Goal: Information Seeking & Learning: Stay updated

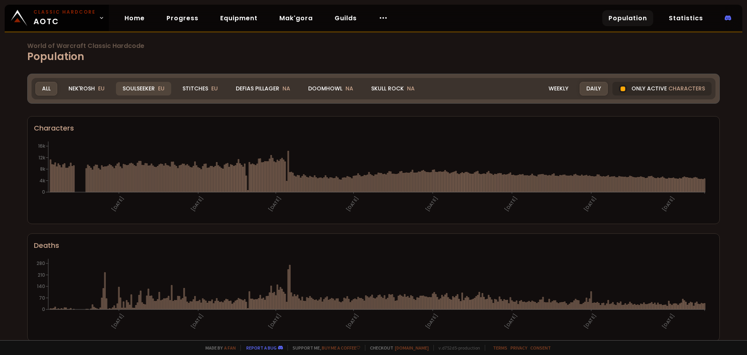
click at [155, 87] on div "Soulseeker EU" at bounding box center [143, 89] width 55 height 14
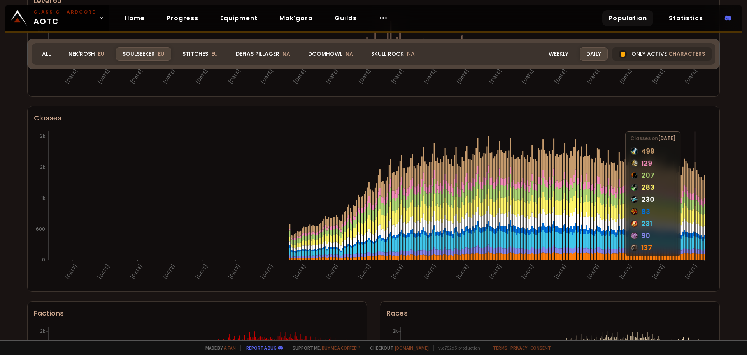
scroll to position [362, 0]
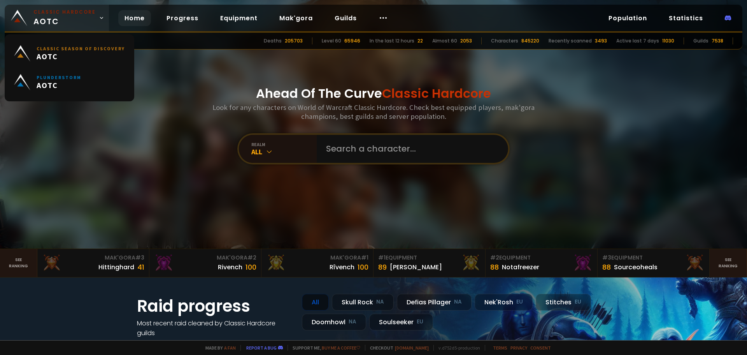
click at [67, 22] on span "Classic Hardcore AOTC" at bounding box center [64, 18] width 62 height 19
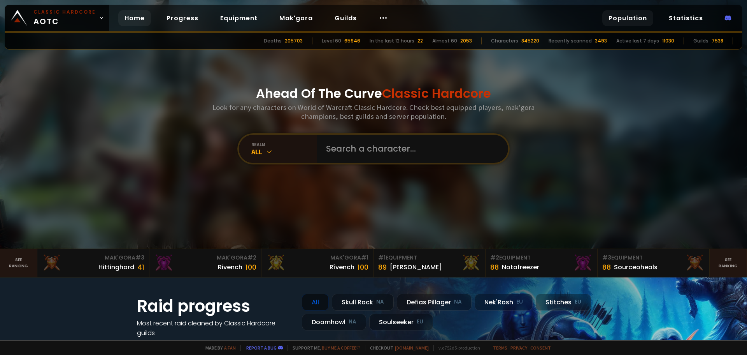
click at [623, 22] on link "Population" at bounding box center [628, 18] width 51 height 16
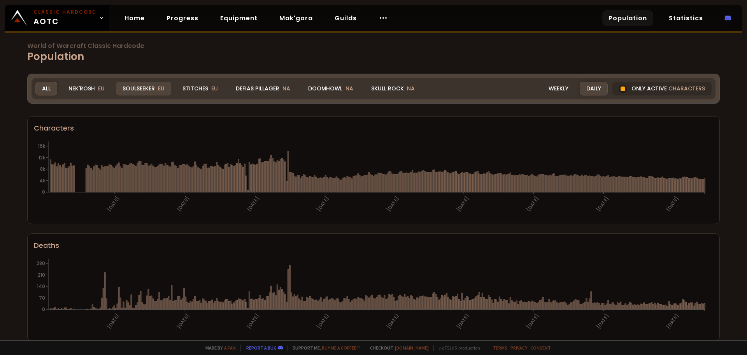
click at [151, 88] on div "Soulseeker EU" at bounding box center [143, 89] width 55 height 14
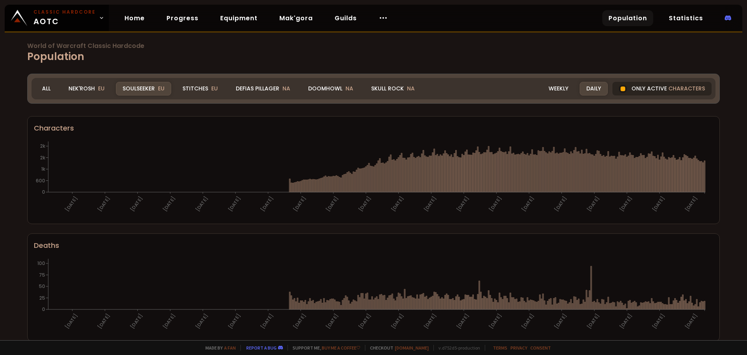
click at [656, 88] on div "Only active characters" at bounding box center [662, 89] width 99 height 14
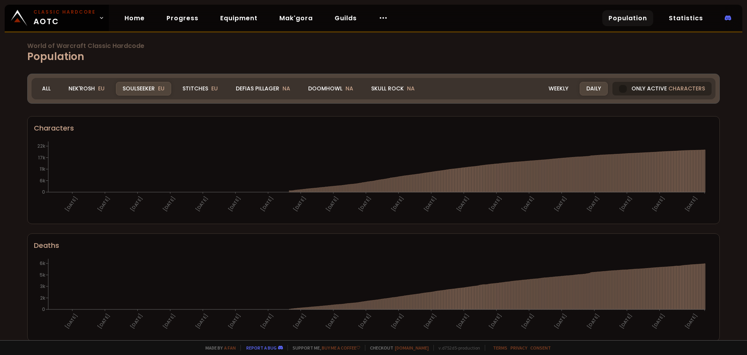
click at [658, 86] on div "Only active characters" at bounding box center [662, 89] width 99 height 14
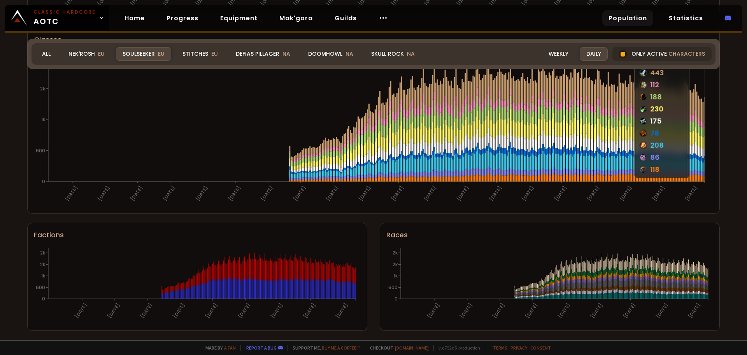
scroll to position [401, 0]
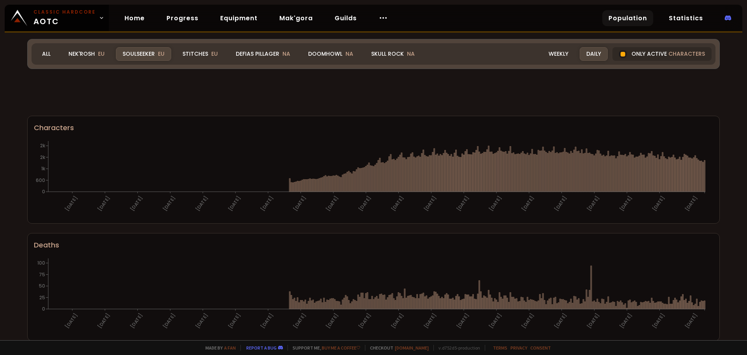
scroll to position [401, 0]
